Goal: Find specific page/section: Find specific page/section

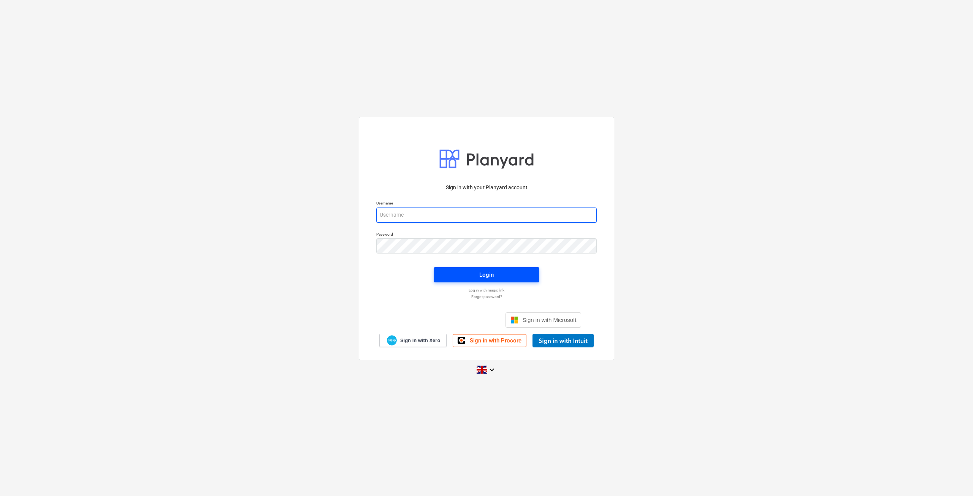
type input "[EMAIL_ADDRESS][DOMAIN_NAME]"
click at [497, 272] on span "Login" at bounding box center [486, 275] width 87 height 10
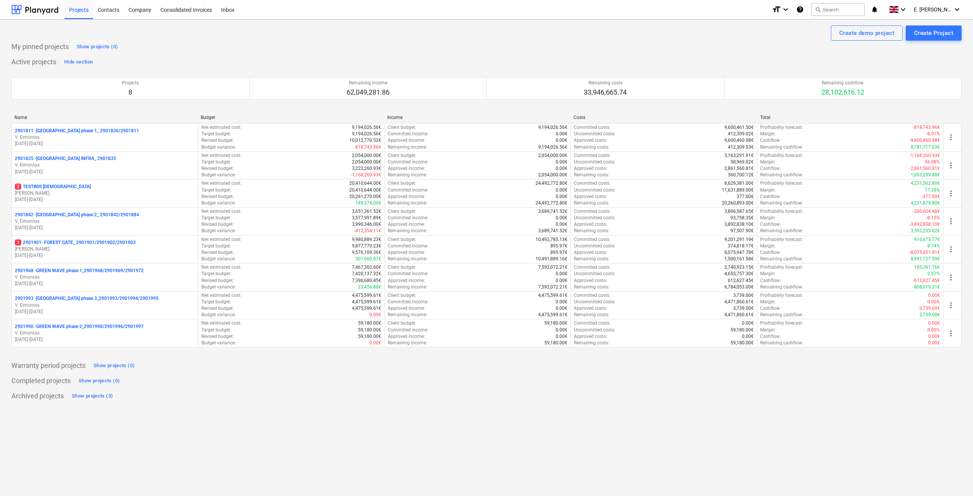
click at [84, 326] on p "2901990 - GREEN WAVE phase 2_2901990/2901996/2901997" at bounding box center [79, 326] width 129 height 6
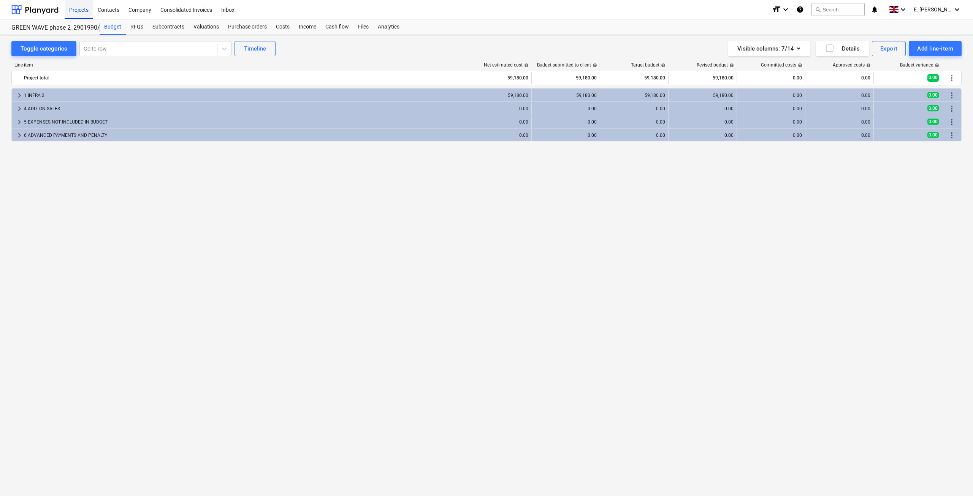
click at [81, 7] on div "Projects" at bounding box center [79, 9] width 29 height 19
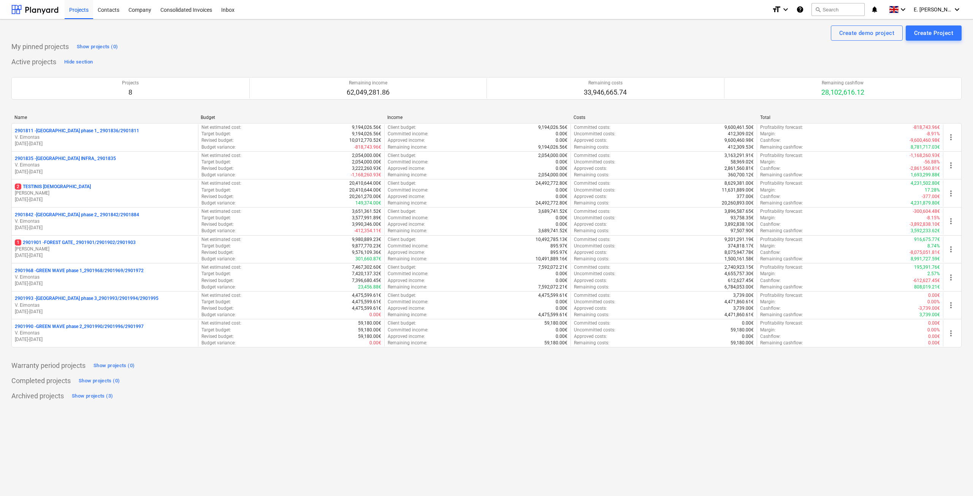
click at [92, 274] on p "V. Eimontas" at bounding box center [105, 277] width 180 height 6
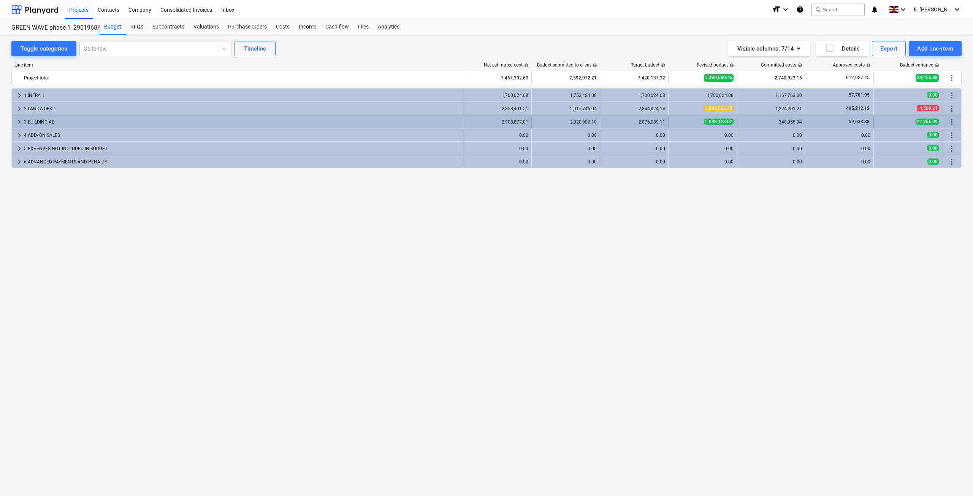
click at [85, 118] on div "3 BUILDING AB" at bounding box center [242, 122] width 436 height 12
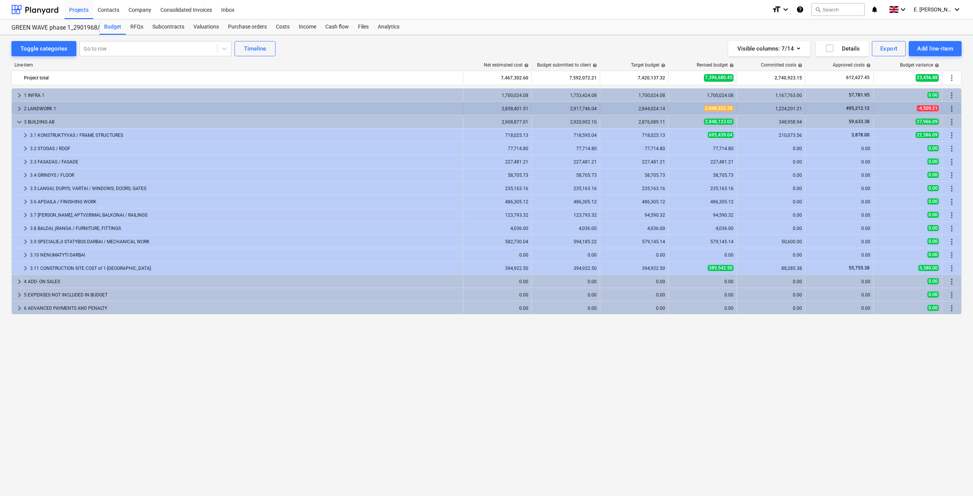
click at [423, 114] on div "2 LANDWORK 1" at bounding box center [242, 109] width 436 height 12
